Goal: Task Accomplishment & Management: Use online tool/utility

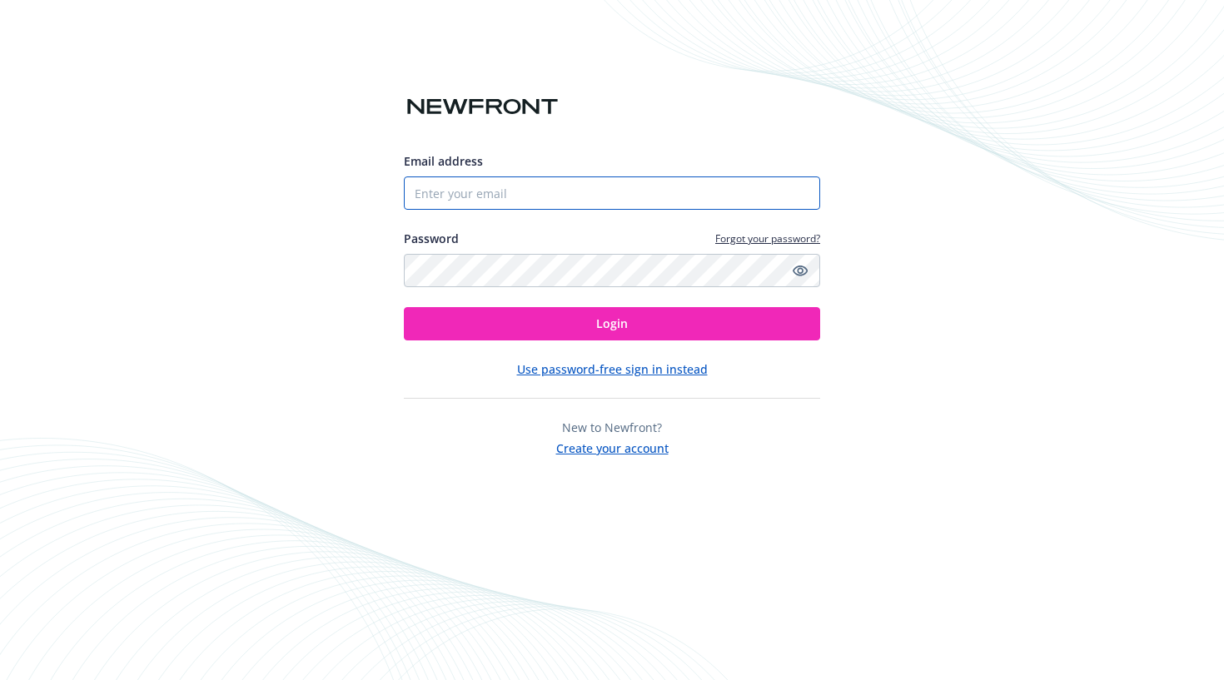
type input "[EMAIL_ADDRESS][DOMAIN_NAME]"
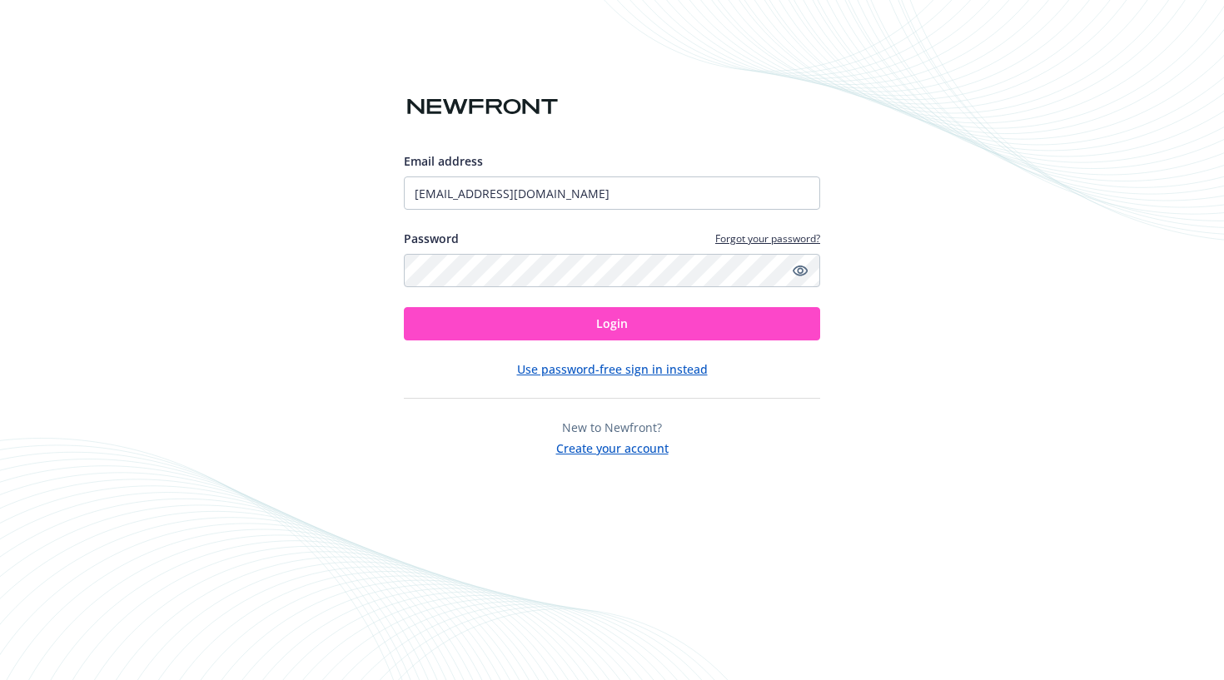
click at [481, 332] on button "Login" at bounding box center [612, 323] width 416 height 33
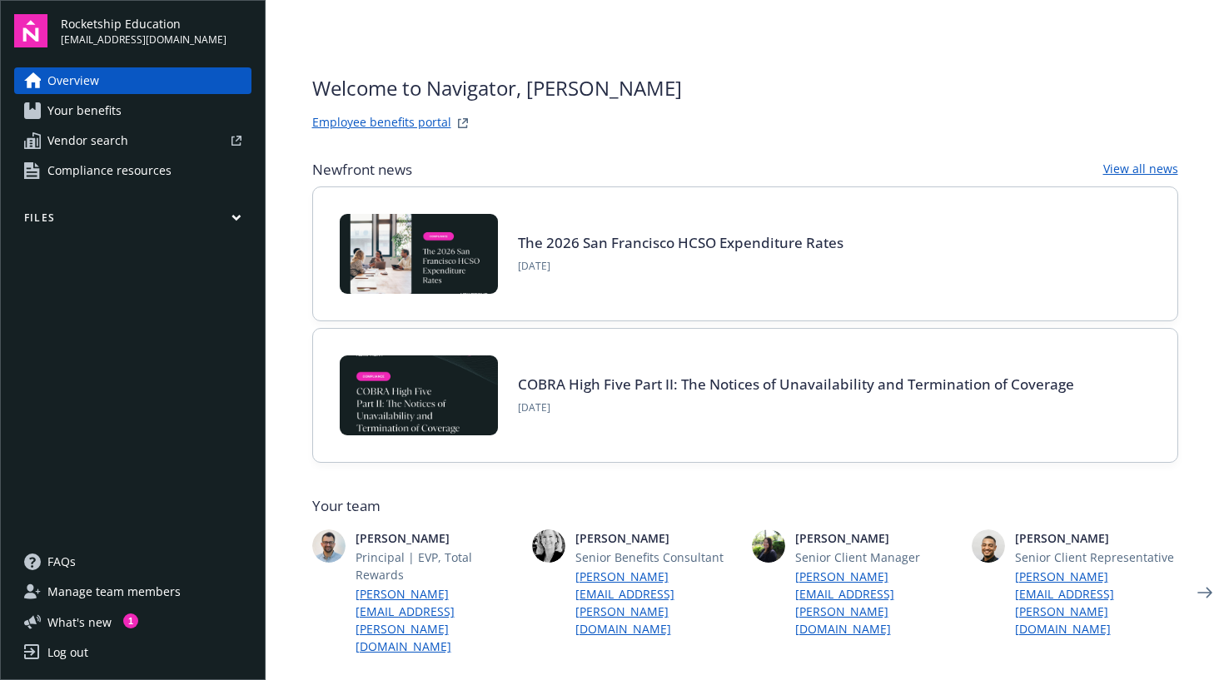
click at [150, 112] on link "Your benefits" at bounding box center [132, 110] width 237 height 27
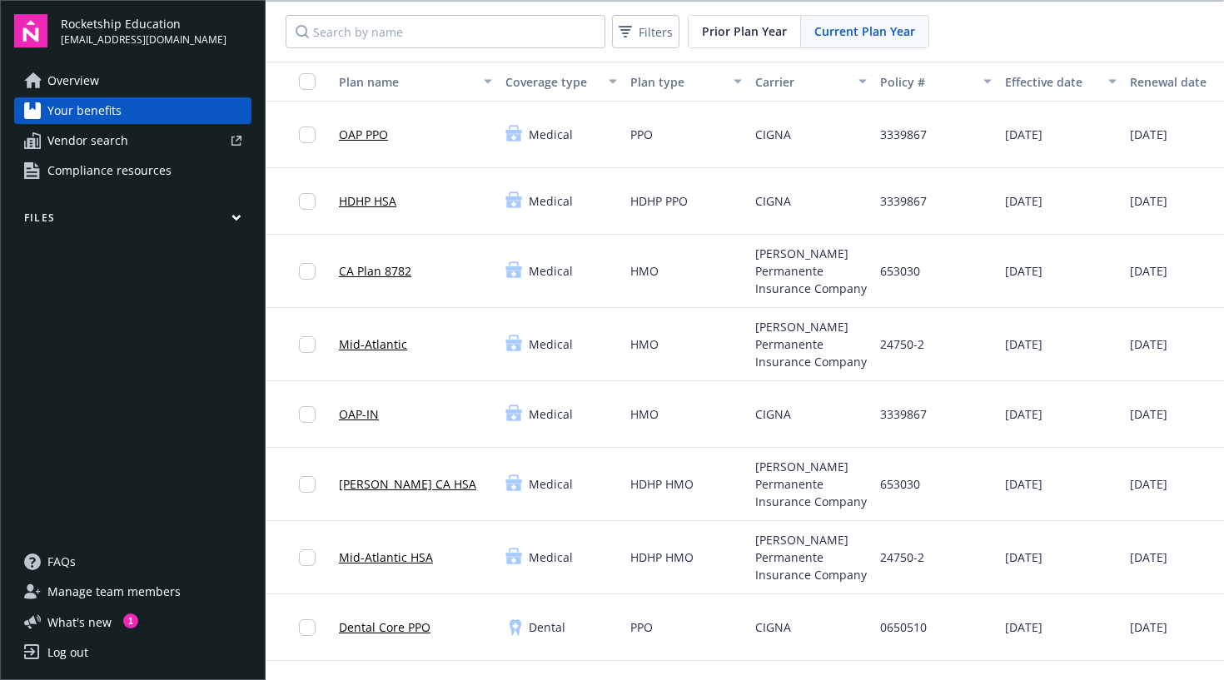
click at [132, 149] on link "Vendor search" at bounding box center [132, 140] width 237 height 27
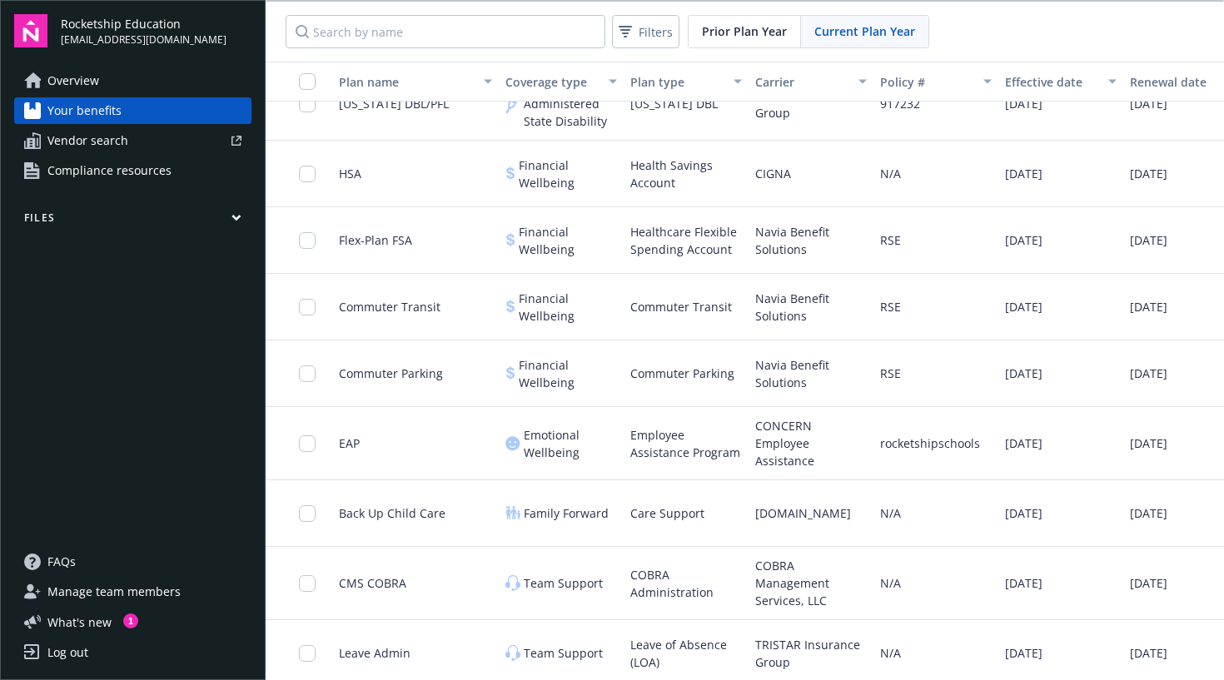
scroll to position [1032, 0]
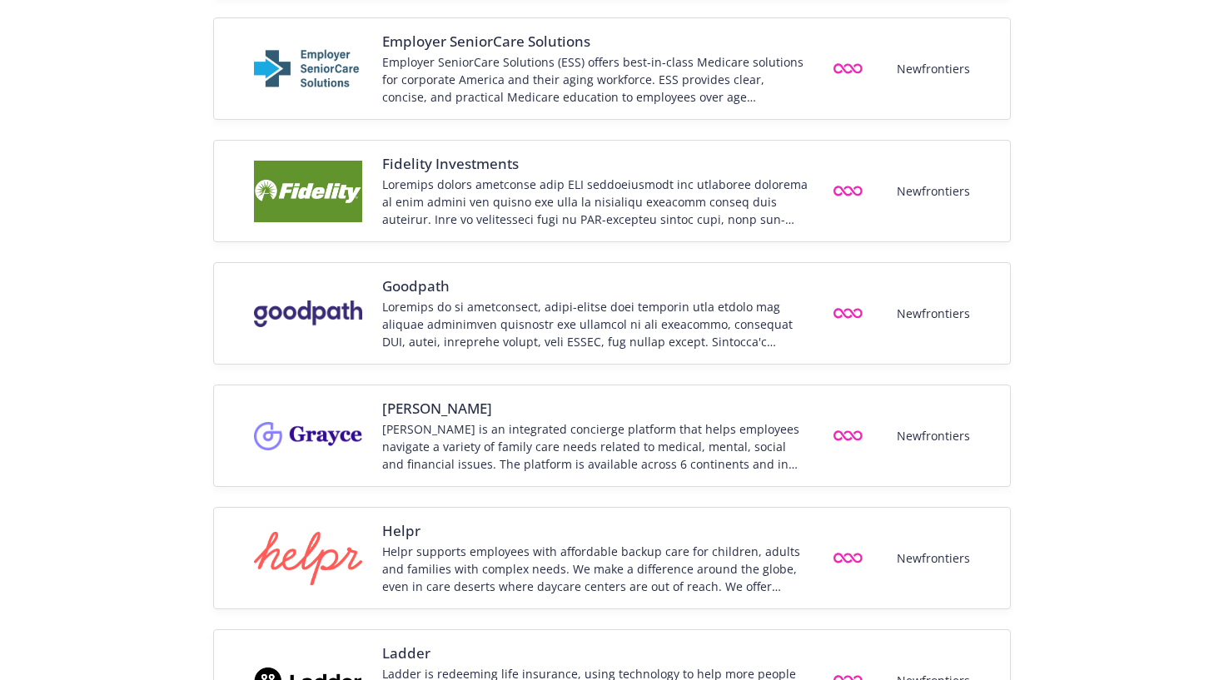
scroll to position [968, 0]
